Goal: Browse casually

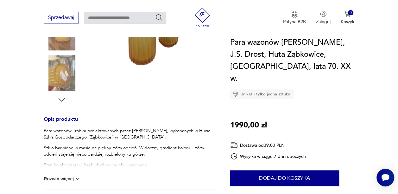
click at [68, 175] on button "Rozwiń więcej" at bounding box center [62, 178] width 37 height 6
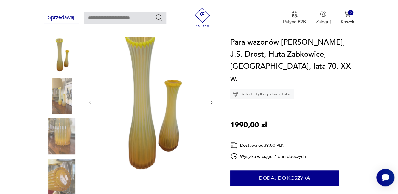
scroll to position [79, 0]
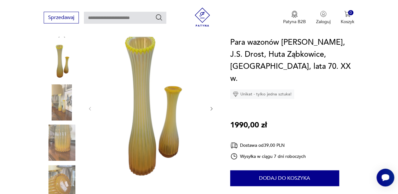
click at [212, 106] on icon "button" at bounding box center [211, 108] width 5 height 5
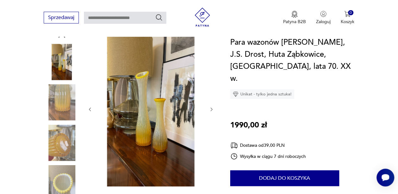
click at [212, 107] on icon "button" at bounding box center [211, 109] width 5 height 5
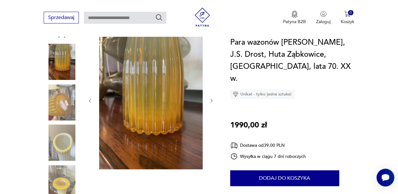
click at [212, 102] on div at bounding box center [150, 100] width 127 height 139
click at [212, 98] on icon "button" at bounding box center [211, 100] width 5 height 5
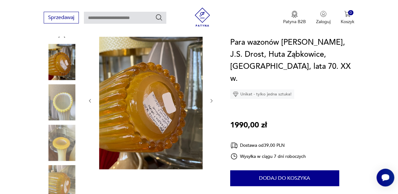
click at [212, 98] on icon "button" at bounding box center [211, 100] width 5 height 5
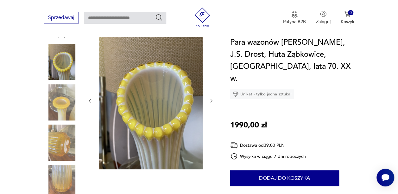
click at [212, 98] on icon "button" at bounding box center [211, 100] width 5 height 5
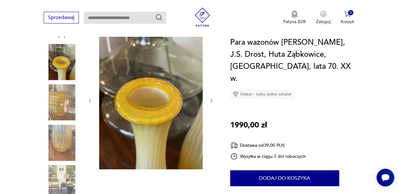
click at [212, 98] on icon "button" at bounding box center [211, 100] width 5 height 5
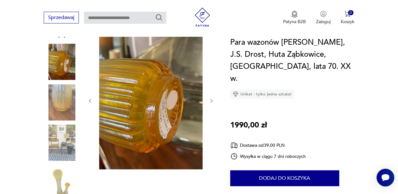
click at [212, 98] on icon "button" at bounding box center [211, 100] width 5 height 5
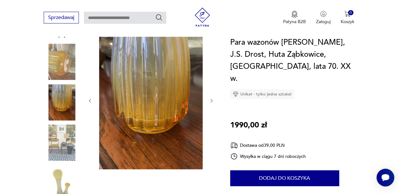
click at [212, 98] on icon "button" at bounding box center [211, 100] width 5 height 5
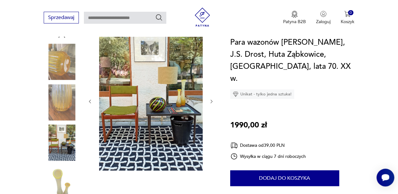
click at [212, 99] on icon "button" at bounding box center [211, 101] width 5 height 5
